Goal: Navigation & Orientation: Find specific page/section

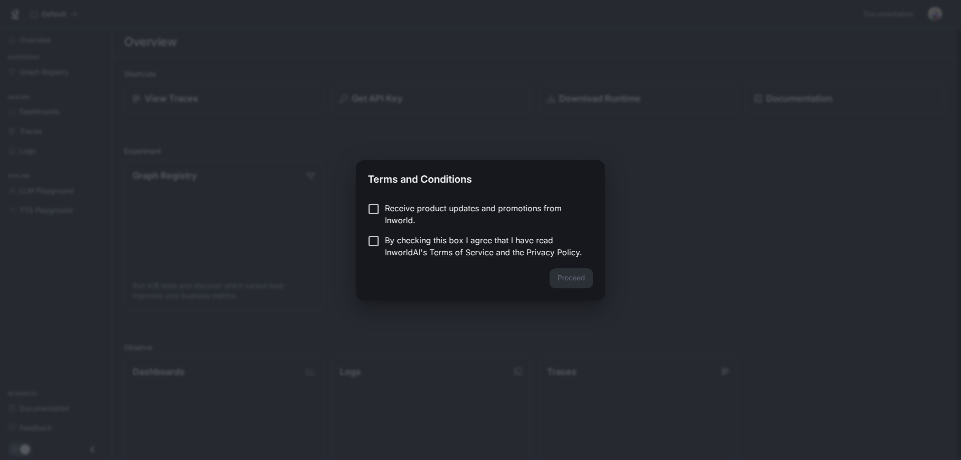
click at [453, 221] on p "Receive product updates and promotions from Inworld." at bounding box center [485, 214] width 200 height 24
click at [455, 263] on div "Receive product updates and promotions from Inworld. By checking this box I agr…" at bounding box center [480, 231] width 249 height 74
click at [451, 253] on link "Terms of Service" at bounding box center [461, 252] width 64 height 10
click at [378, 248] on label "By checking this box I agree that I have read InworldAI's Terms of Service and …" at bounding box center [473, 246] width 223 height 24
click at [388, 217] on p "Receive product updates and promotions from Inworld." at bounding box center [485, 214] width 200 height 24
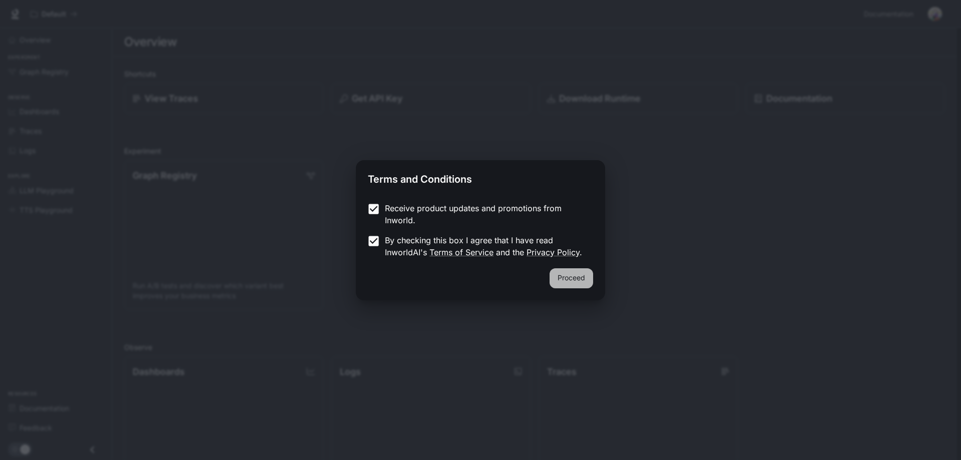
click at [560, 273] on button "Proceed" at bounding box center [571, 278] width 44 height 20
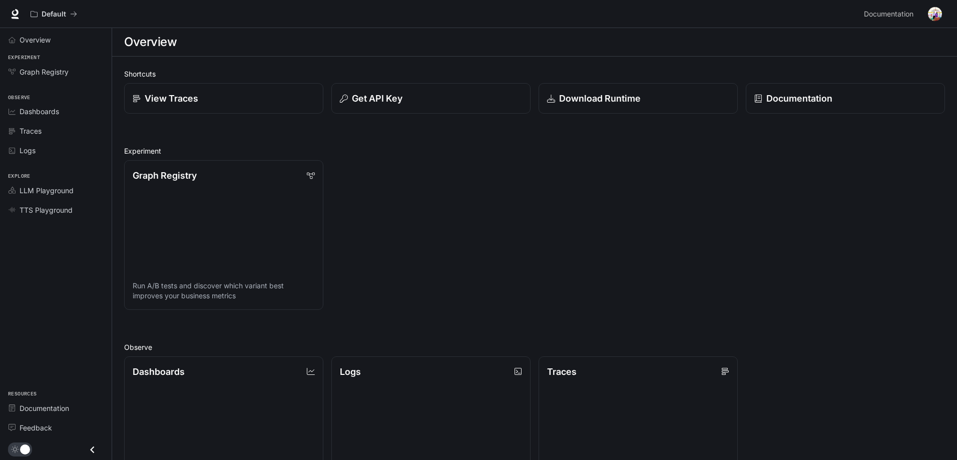
click at [949, 302] on div "Shortcuts View Traces Get API Key Download Runtime Documentation Experiment Gra…" at bounding box center [534, 385] width 844 height 657
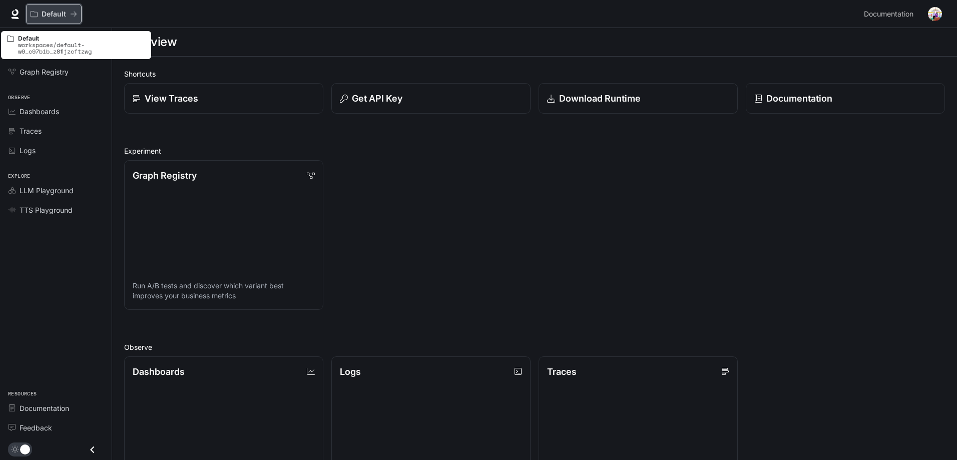
click at [68, 14] on div "Default" at bounding box center [51, 14] width 40 height 9
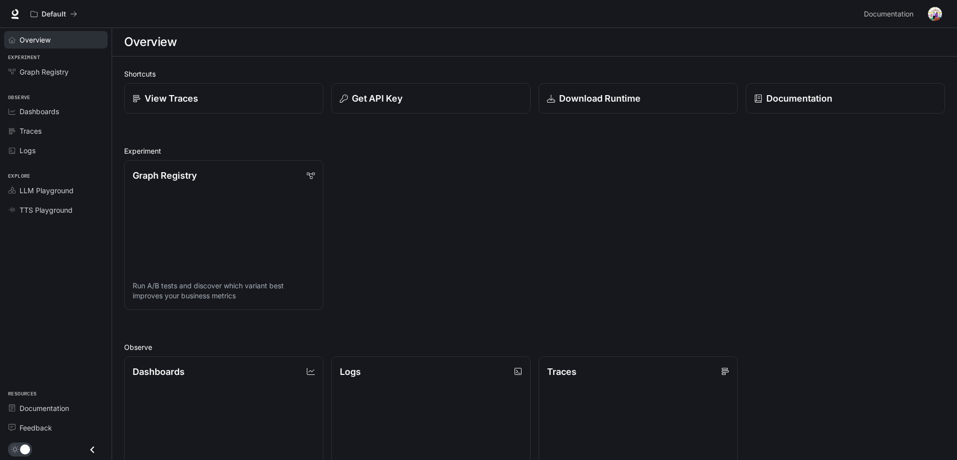
click at [28, 34] on link "Overview" at bounding box center [56, 40] width 104 height 18
